Goal: Book appointment/travel/reservation

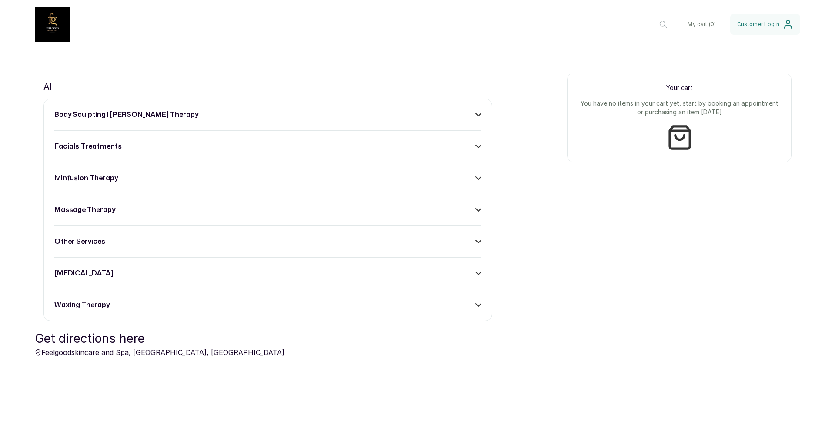
scroll to position [327, 0]
click at [479, 310] on div "body sculpting | [PERSON_NAME] therapy facials treatments iv infusion therapy m…" at bounding box center [267, 210] width 449 height 223
click at [477, 306] on icon at bounding box center [478, 305] width 5 height 3
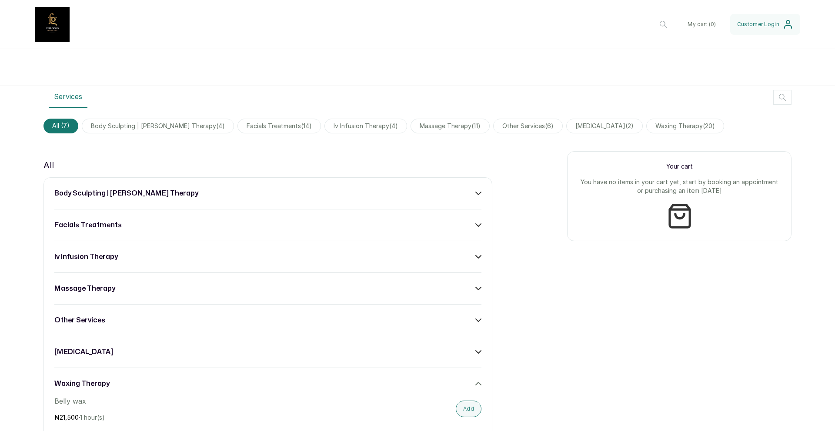
scroll to position [250, 0]
click at [479, 354] on icon at bounding box center [478, 383] width 6 height 6
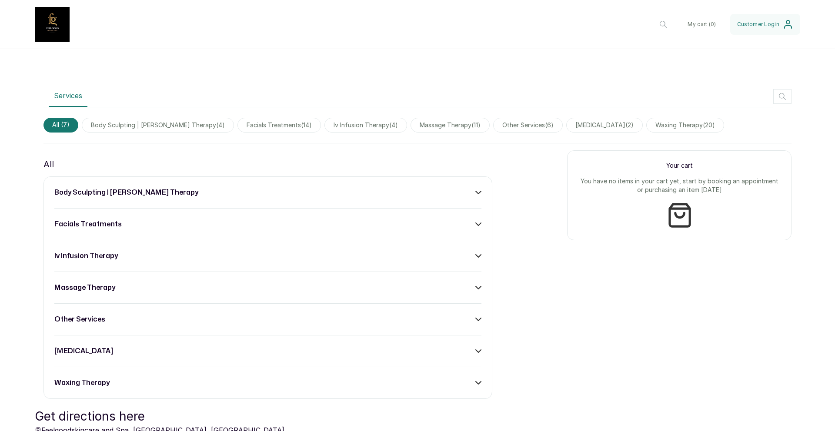
scroll to position [251, 0]
click at [477, 349] on icon at bounding box center [478, 350] width 6 height 6
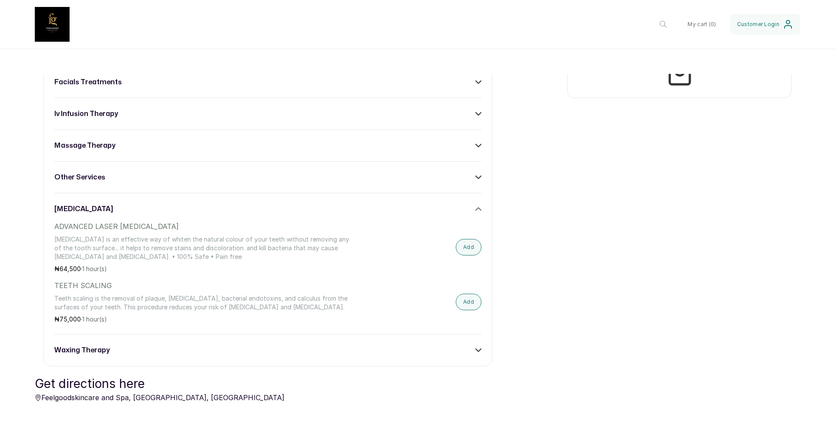
scroll to position [318, 0]
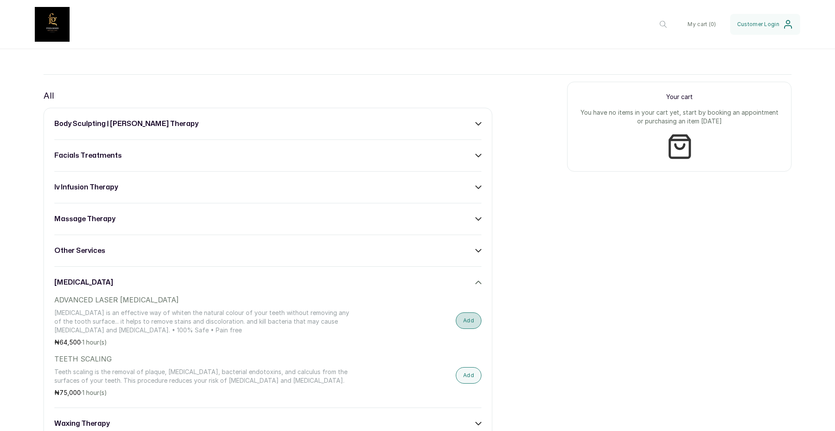
click at [476, 323] on button "Add" at bounding box center [469, 321] width 26 height 17
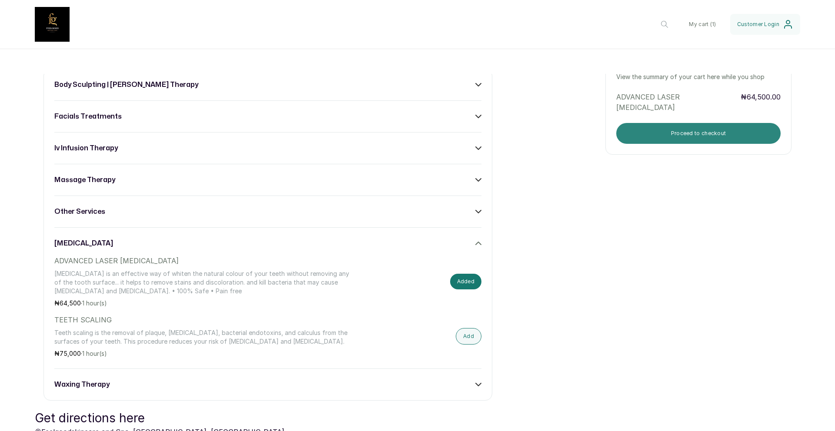
scroll to position [360, 0]
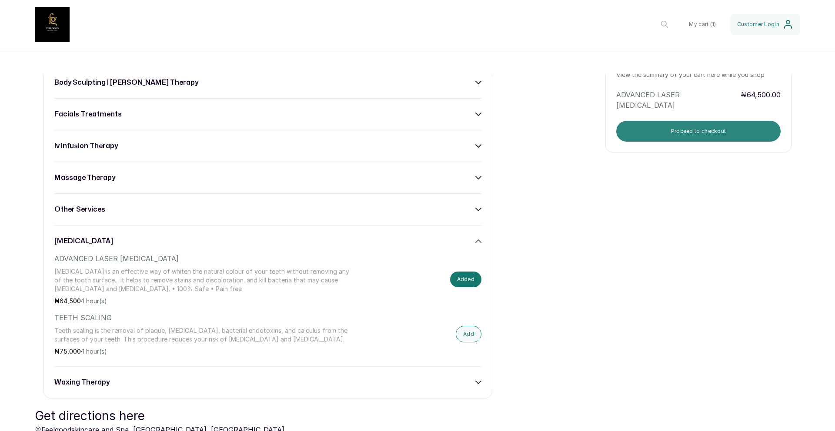
click at [695, 136] on button "Proceed to checkout" at bounding box center [698, 131] width 164 height 21
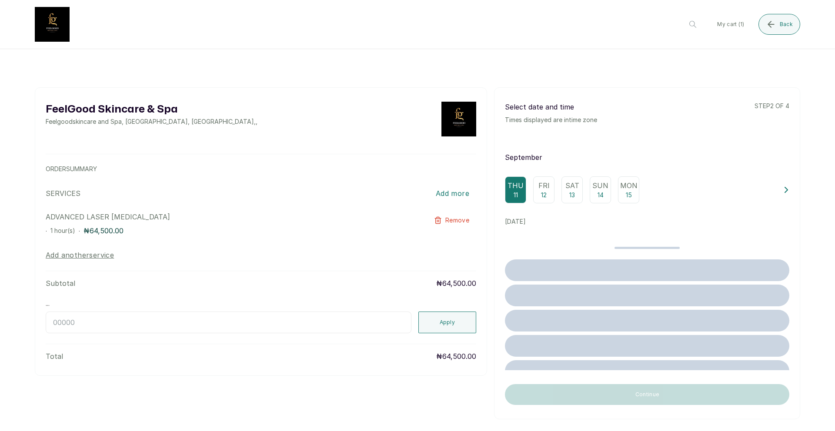
scroll to position [4, 0]
click at [520, 193] on div "Thu 11" at bounding box center [515, 189] width 21 height 27
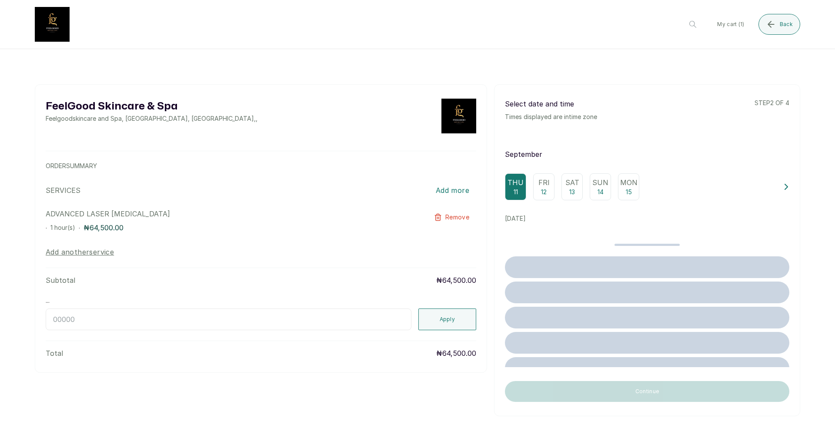
click at [540, 196] on div "Fri 12" at bounding box center [543, 186] width 21 height 27
click at [514, 192] on p "11" at bounding box center [515, 191] width 4 height 9
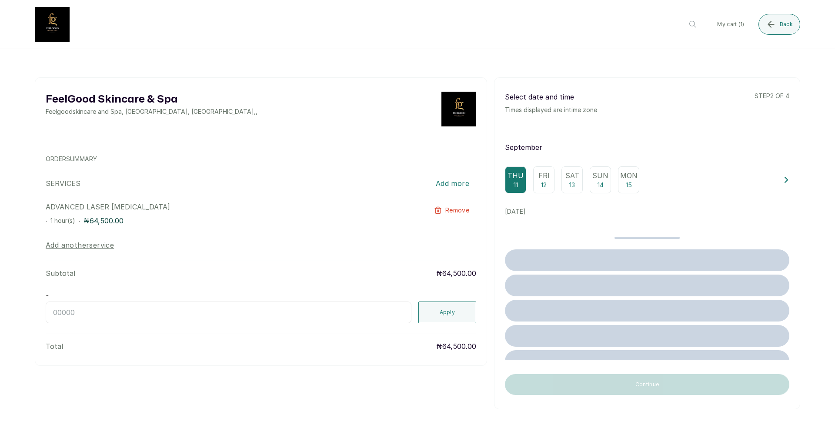
click at [374, 319] on input "text" at bounding box center [229, 313] width 366 height 22
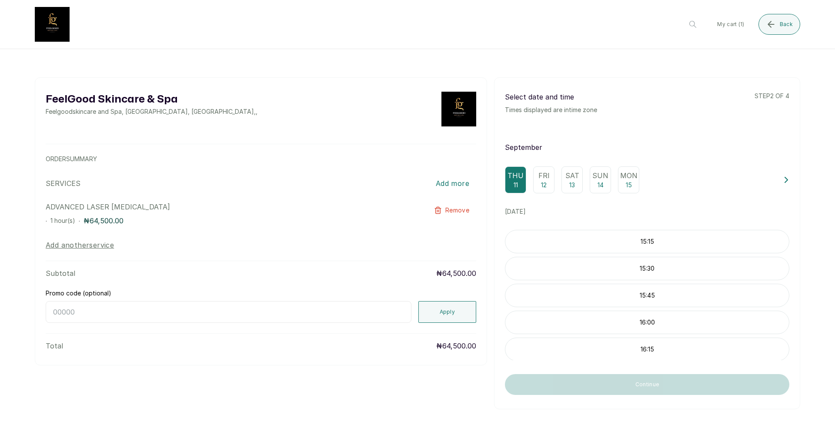
click at [684, 244] on p "15:15" at bounding box center [646, 241] width 283 height 9
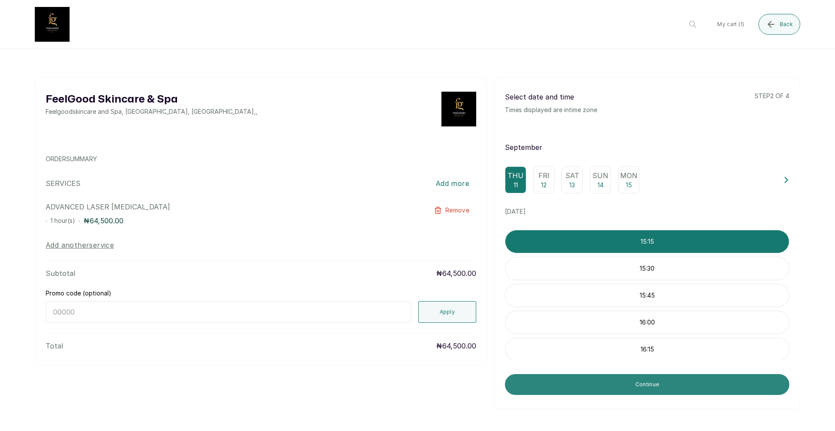
click at [656, 354] on button "Continue" at bounding box center [647, 384] width 284 height 21
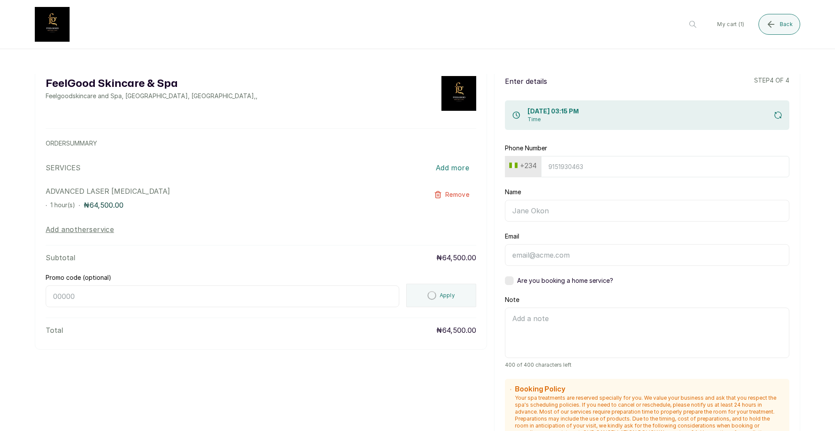
scroll to position [0, 0]
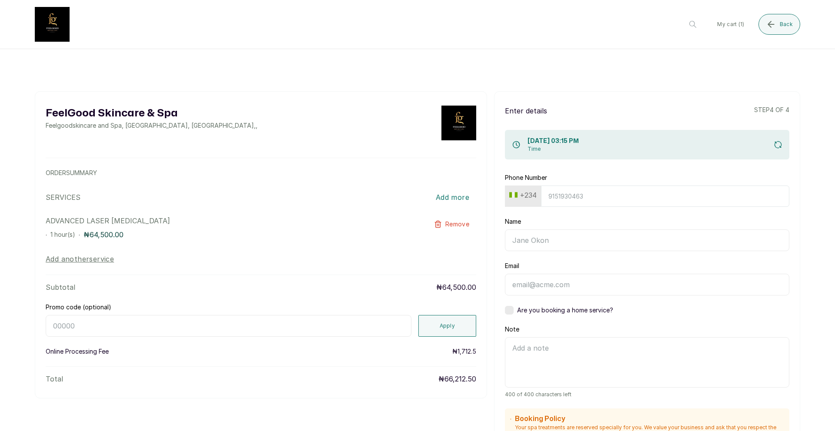
click at [695, 25] on button "My cart ( 1 )" at bounding box center [730, 24] width 41 height 21
click at [695, 26] on span "Back" at bounding box center [785, 24] width 13 height 7
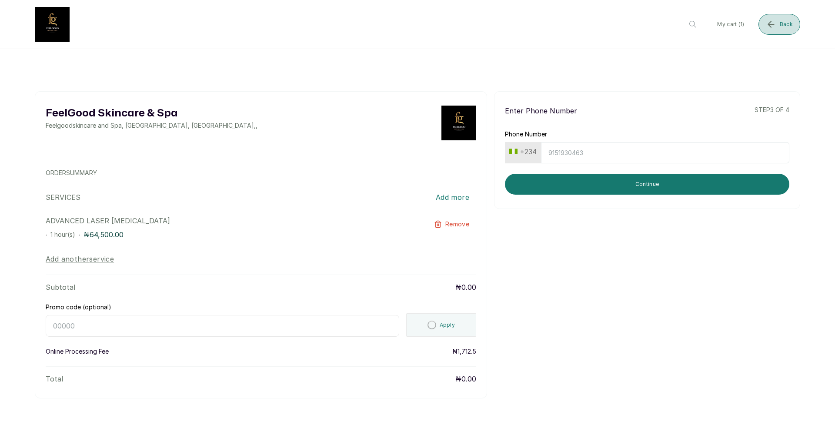
click at [695, 29] on button "Back" at bounding box center [779, 24] width 42 height 21
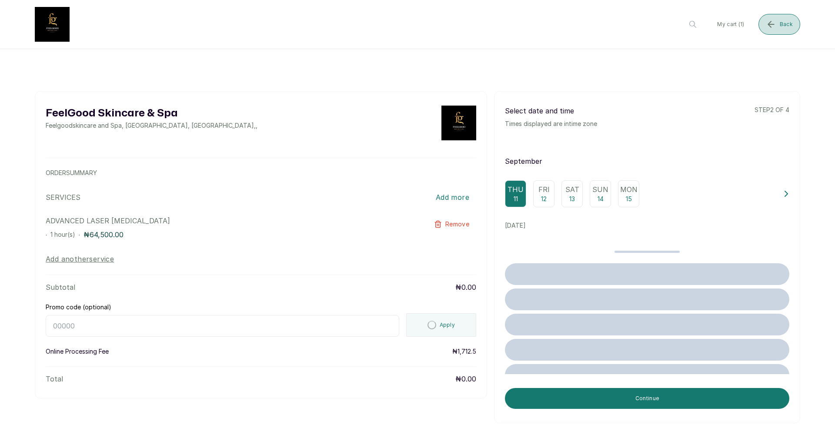
click at [695, 29] on button "Back" at bounding box center [779, 24] width 42 height 21
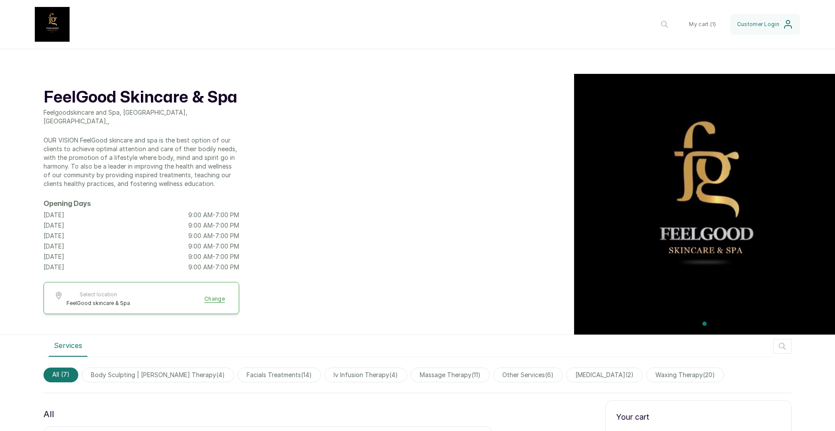
click at [695, 25] on button "My cart ( 1 )" at bounding box center [702, 24] width 41 height 21
click at [695, 26] on button "My cart ( 1 )" at bounding box center [702, 24] width 41 height 21
click at [695, 23] on button "My cart ( 1 )" at bounding box center [702, 24] width 41 height 21
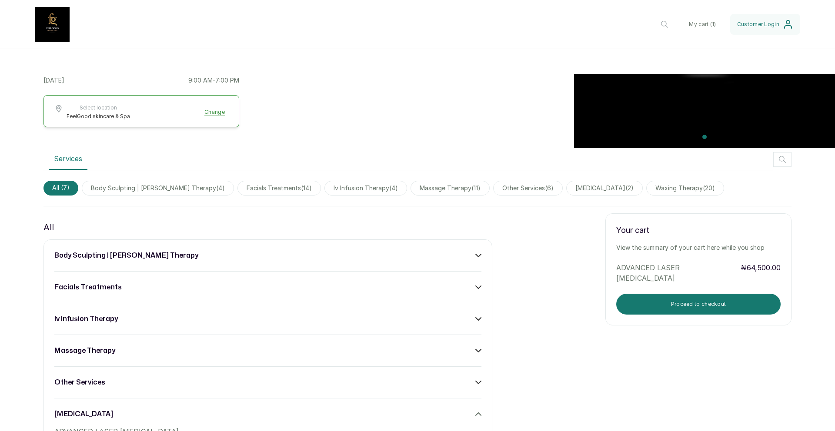
scroll to position [188, 0]
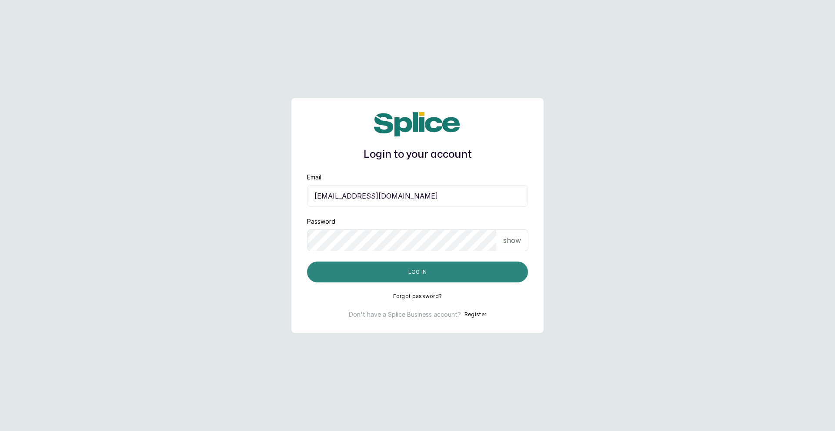
click at [413, 273] on button "Log in" at bounding box center [417, 272] width 221 height 21
